Goal: Find specific page/section: Find specific page/section

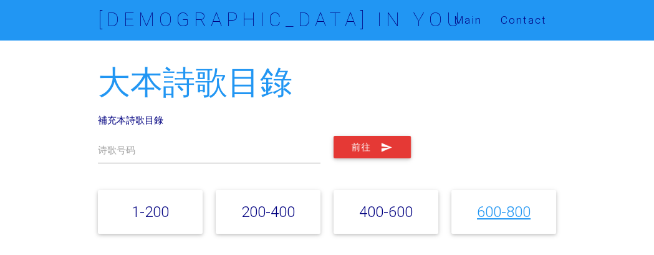
drag, startPoint x: 0, startPoint y: 0, endPoint x: 493, endPoint y: 213, distance: 537.2
click at [493, 213] on link "600-800" at bounding box center [504, 212] width 54 height 18
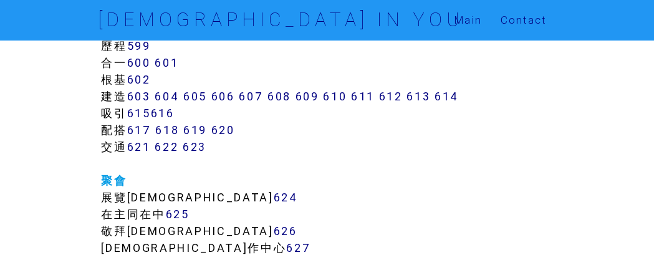
scroll to position [5090, 0]
click at [274, 195] on link "624" at bounding box center [286, 198] width 24 height 14
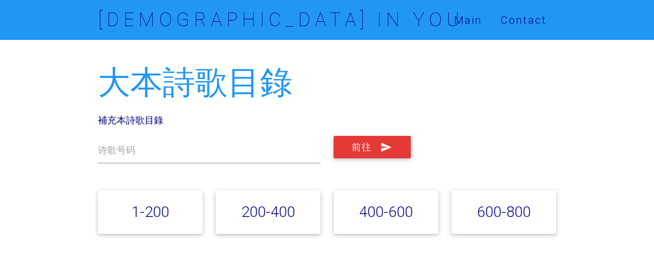
scroll to position [264, 0]
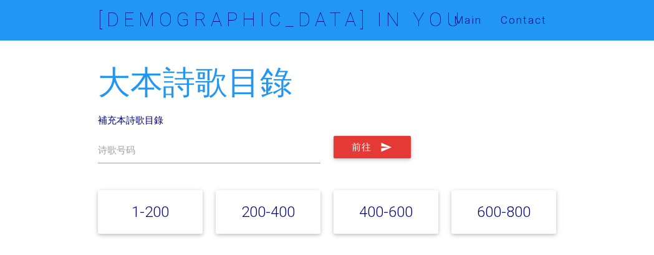
click at [513, 214] on link "600-800" at bounding box center [504, 212] width 54 height 18
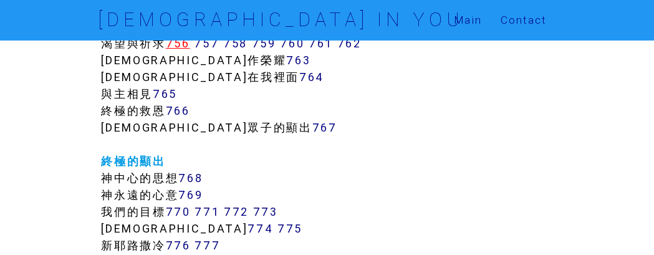
scroll to position [6726, 0]
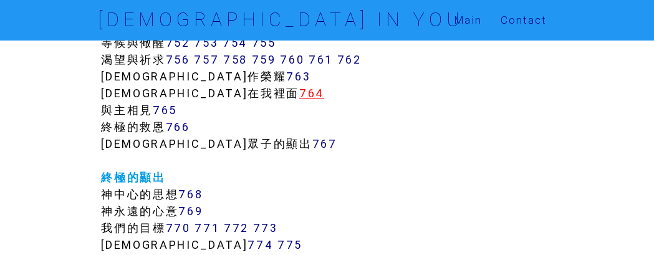
click at [299, 95] on link "764" at bounding box center [311, 93] width 25 height 14
